Goal: Transaction & Acquisition: Book appointment/travel/reservation

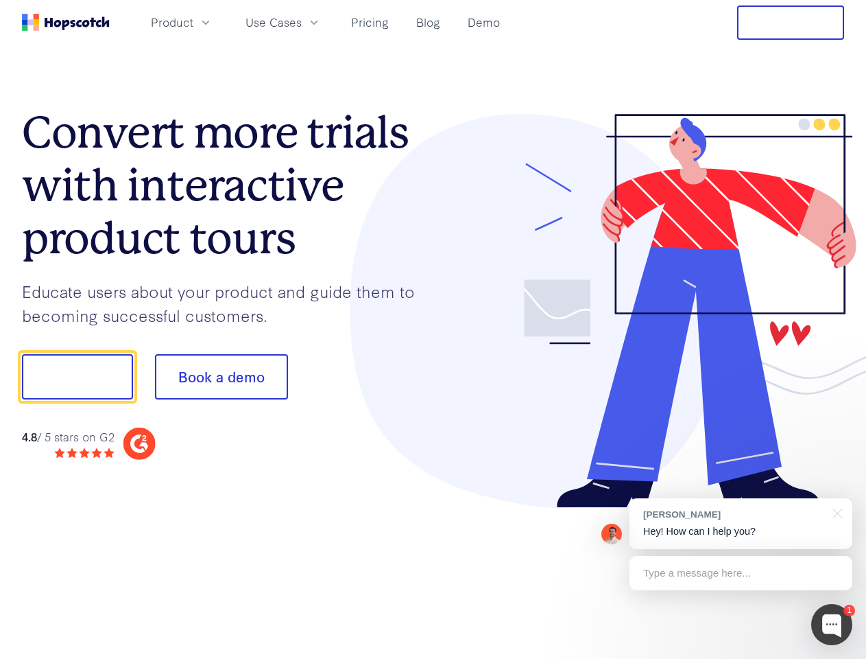
click at [434, 329] on div at bounding box center [640, 311] width 412 height 394
click at [193, 22] on span "Product" at bounding box center [172, 22] width 43 height 17
click at [302, 22] on span "Use Cases" at bounding box center [274, 22] width 56 height 17
click at [791, 23] on button "Free Trial" at bounding box center [790, 22] width 107 height 34
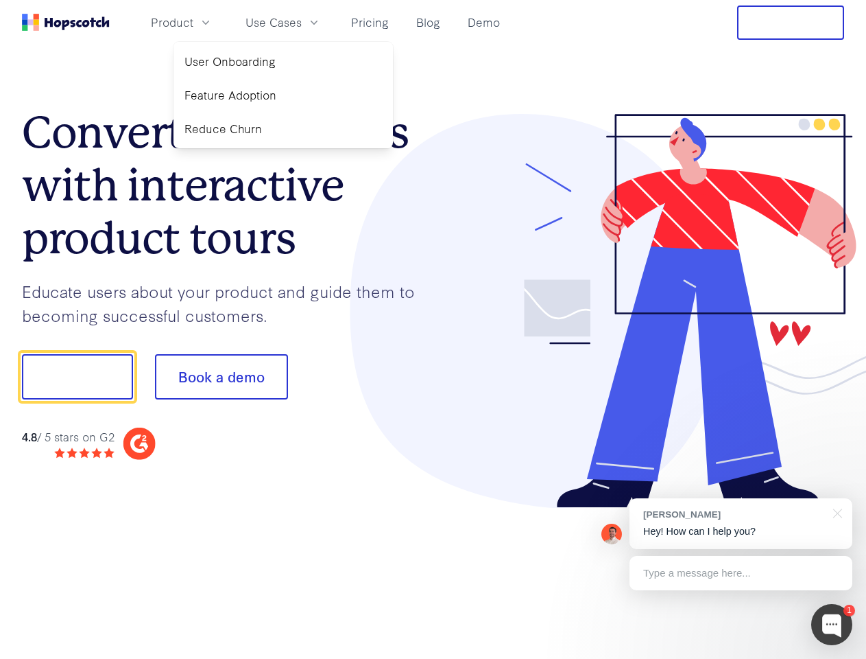
click at [77, 377] on button "Show me!" at bounding box center [77, 376] width 111 height 45
click at [221, 377] on button "Book a demo" at bounding box center [221, 376] width 133 height 45
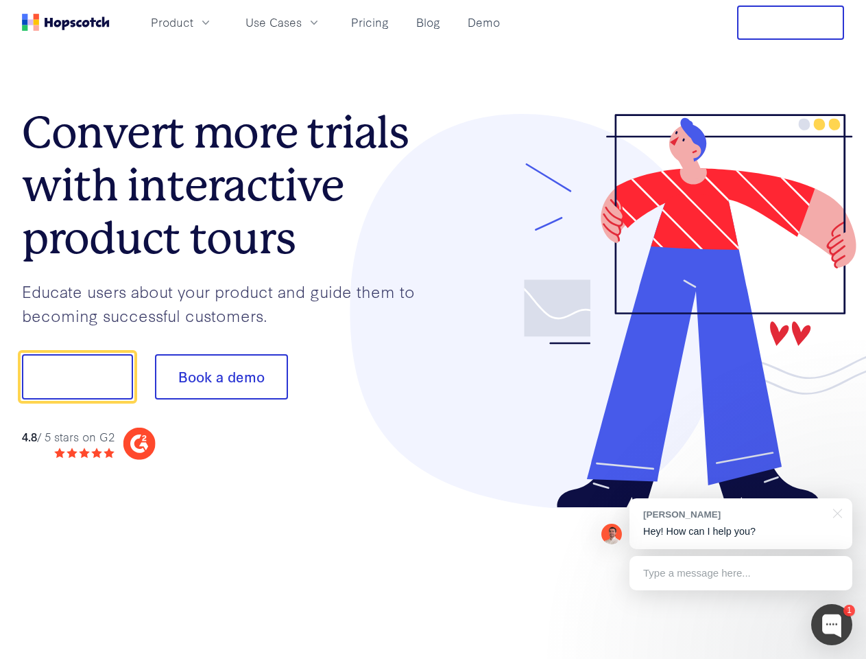
click at [832, 624] on div at bounding box center [832, 624] width 41 height 41
click at [741, 523] on div "[PERSON_NAME] Hey! How can I help you?" at bounding box center [741, 523] width 223 height 51
click at [836, 512] on div at bounding box center [723, 375] width 257 height 458
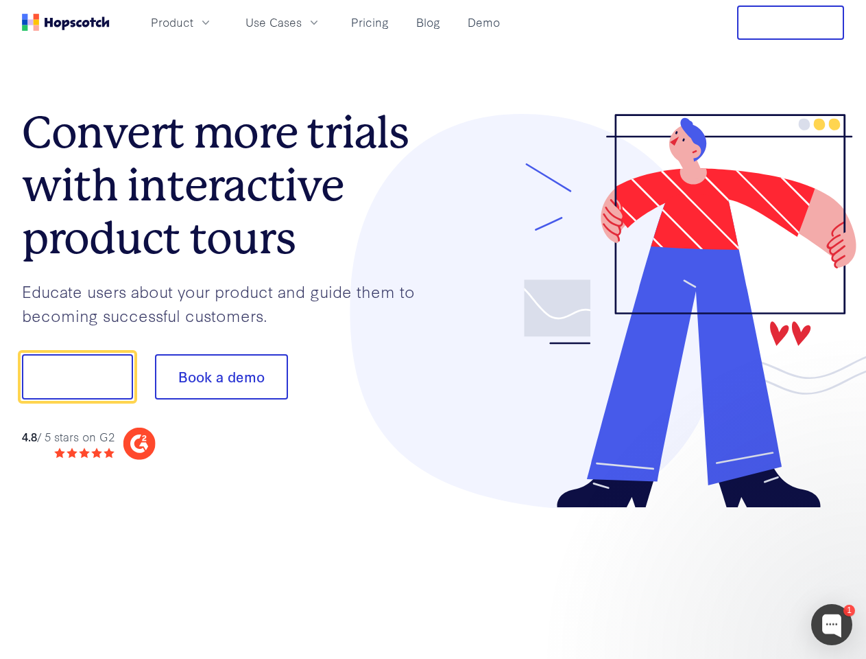
click at [741, 573] on div at bounding box center [723, 375] width 257 height 458
